Goal: Navigation & Orientation: Find specific page/section

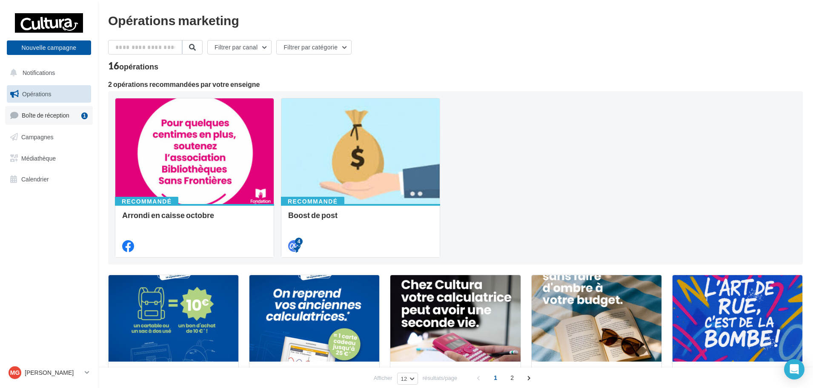
click at [72, 122] on link "Boîte de réception 1" at bounding box center [49, 115] width 88 height 18
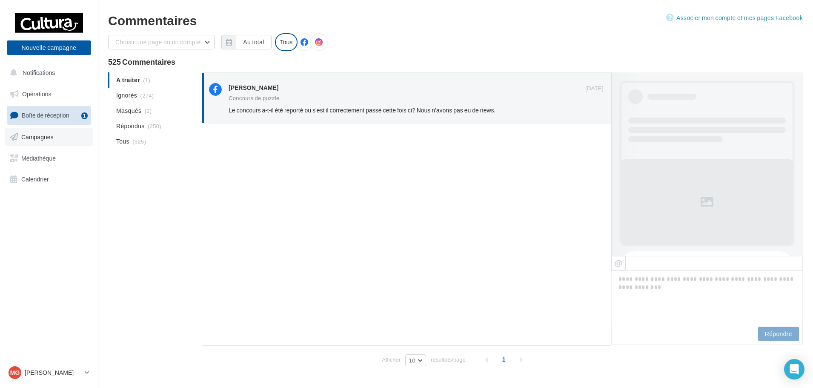
click at [65, 139] on link "Campagnes" at bounding box center [49, 137] width 88 height 18
